Goal: Task Accomplishment & Management: Use online tool/utility

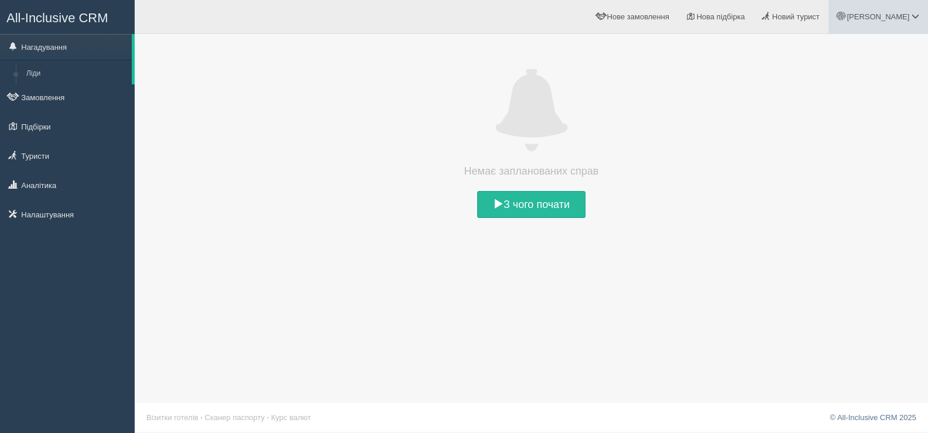
click at [915, 17] on span at bounding box center [915, 16] width 8 height 8
click at [729, 114] on span at bounding box center [531, 111] width 770 height 82
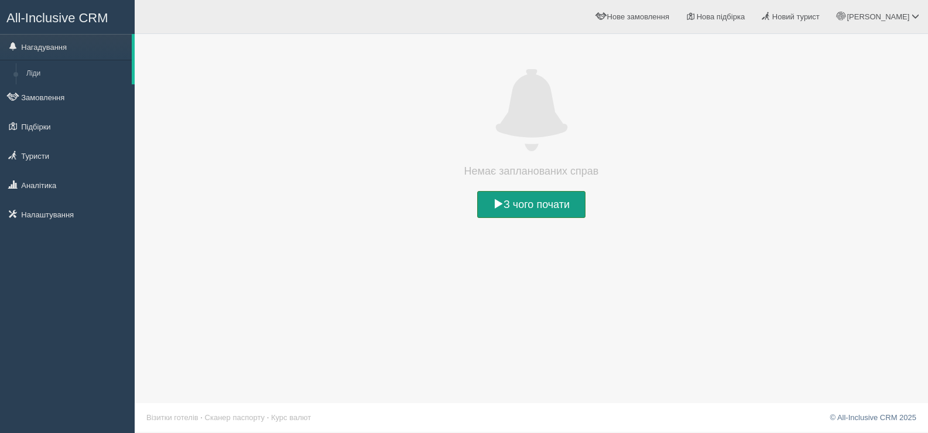
click at [495, 200] on span at bounding box center [498, 203] width 11 height 11
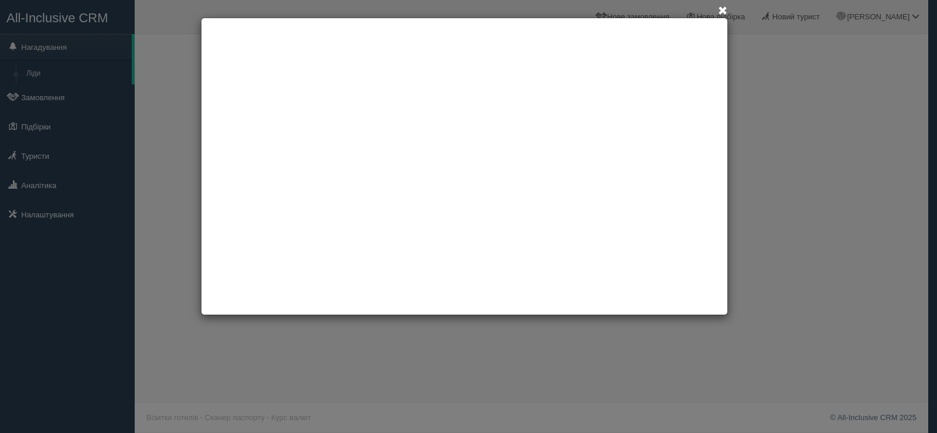
click at [722, 8] on span at bounding box center [722, 10] width 9 height 9
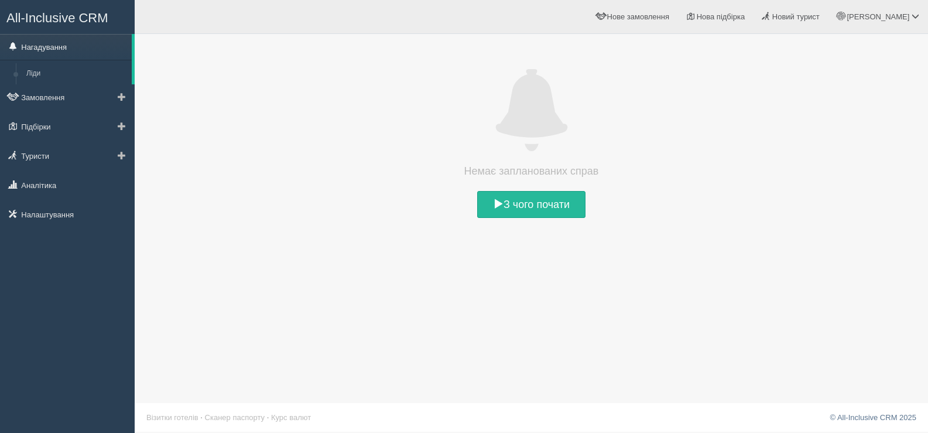
click at [62, 47] on link "Нагадування" at bounding box center [66, 47] width 132 height 26
click at [123, 122] on span at bounding box center [122, 126] width 8 height 8
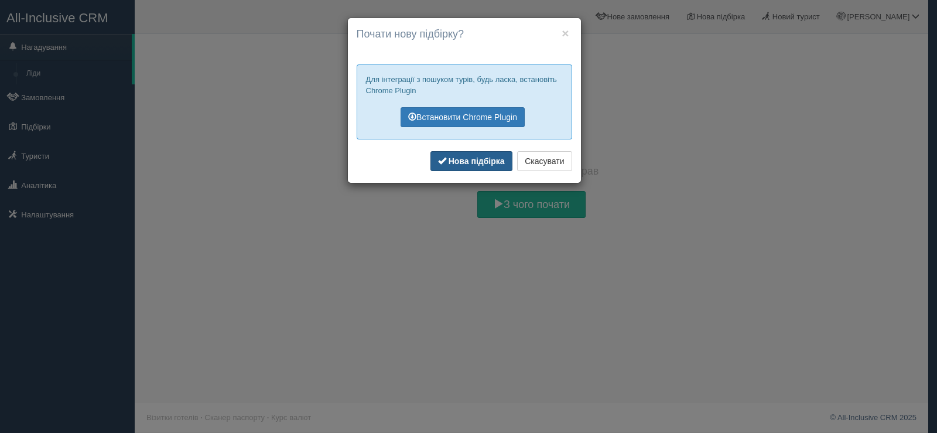
click at [469, 165] on b "Нова підбірка" at bounding box center [476, 160] width 56 height 9
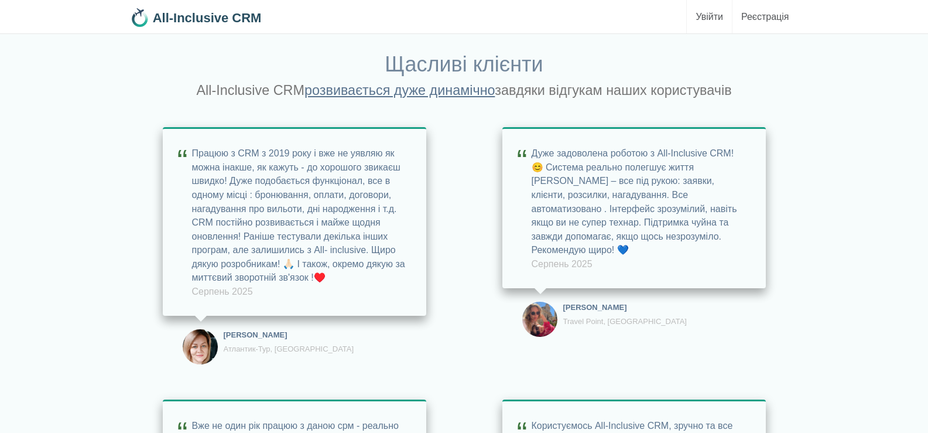
click at [714, 16] on link "Увійти" at bounding box center [709, 16] width 45 height 33
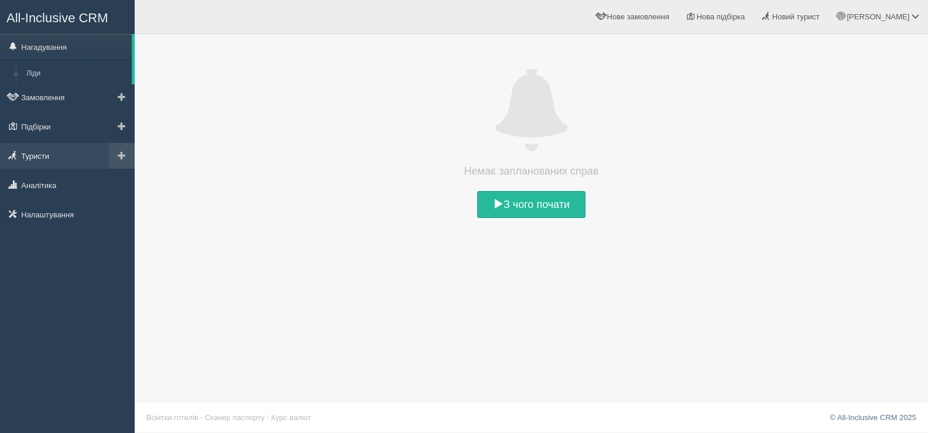
click at [35, 156] on link "Туристи" at bounding box center [67, 156] width 135 height 26
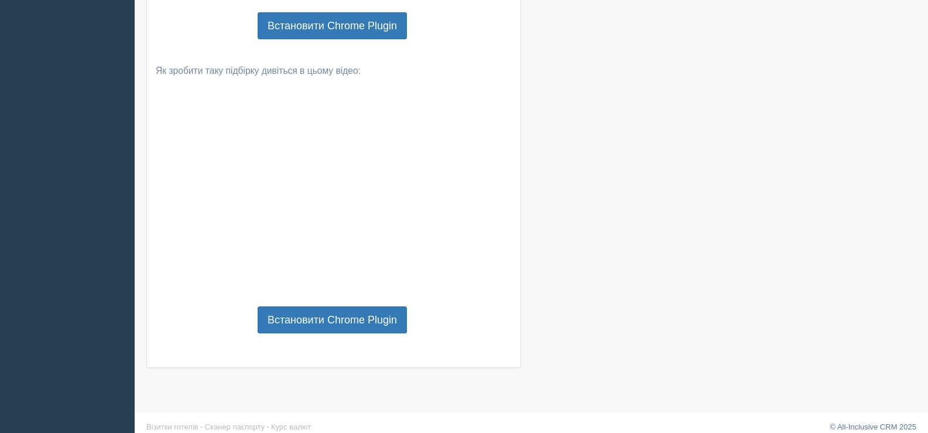
scroll to position [854, 0]
